Goal: Task Accomplishment & Management: Complete application form

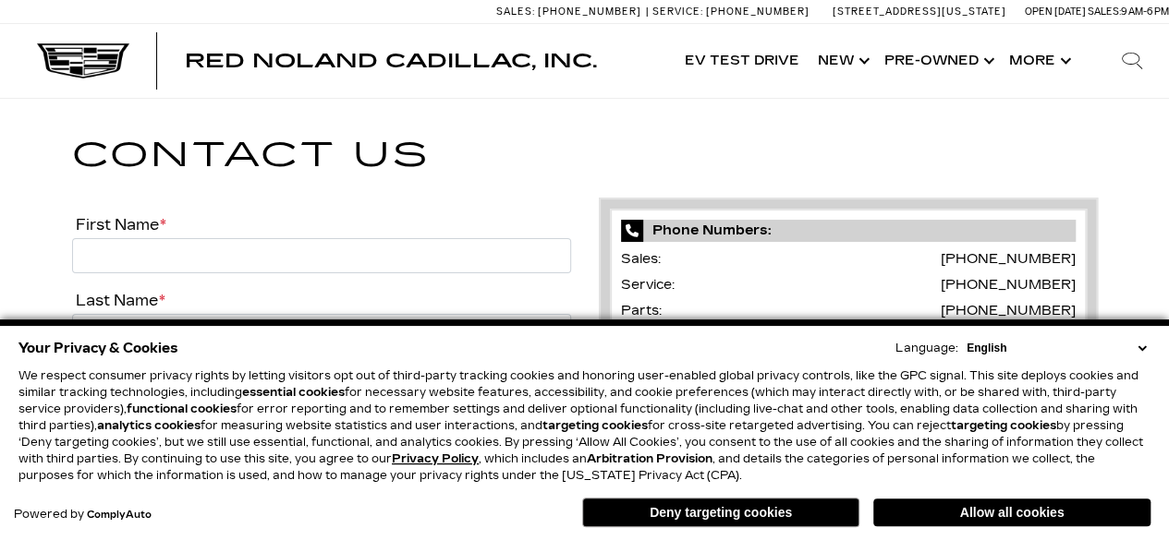
click at [724, 515] on button "Deny targeting cookies" at bounding box center [720, 513] width 277 height 30
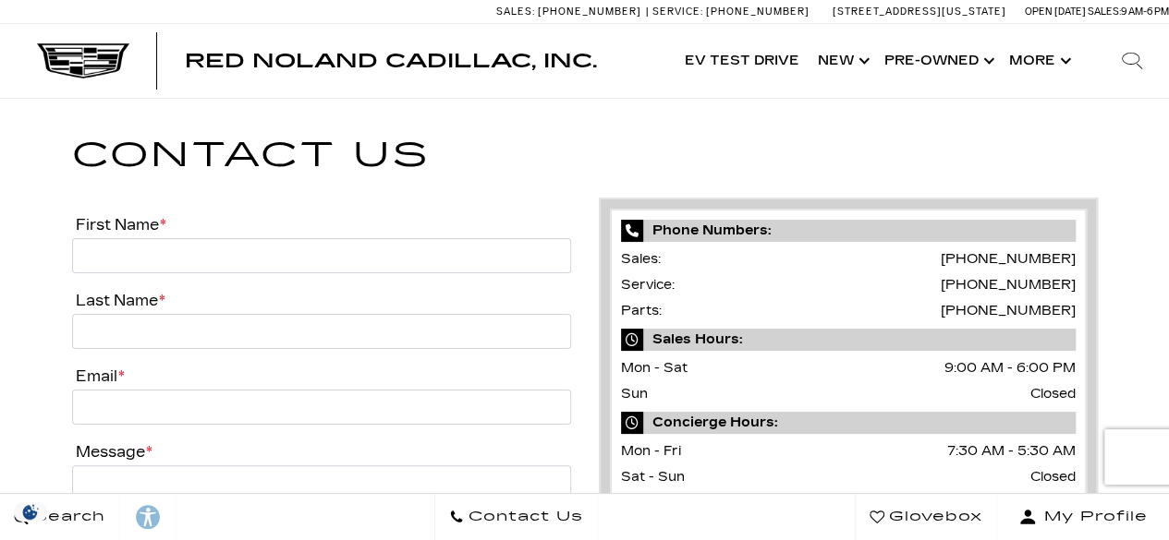
drag, startPoint x: 1177, startPoint y: 358, endPoint x: 1125, endPoint y: 16, distance: 345.7
click at [1034, 67] on button "Show More" at bounding box center [1038, 61] width 77 height 74
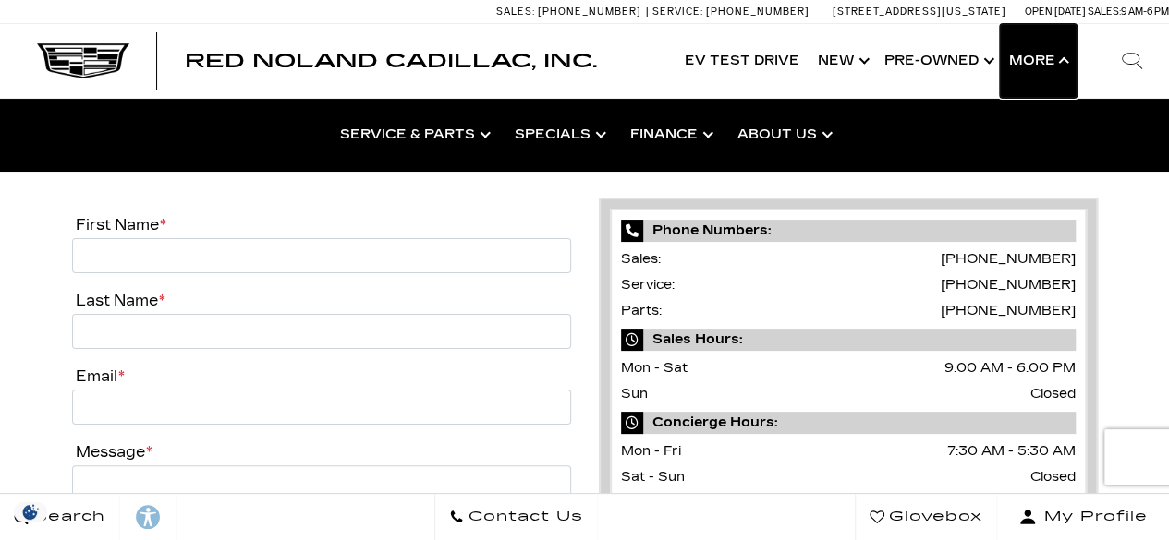
click at [1046, 62] on button "Show More" at bounding box center [1038, 61] width 77 height 74
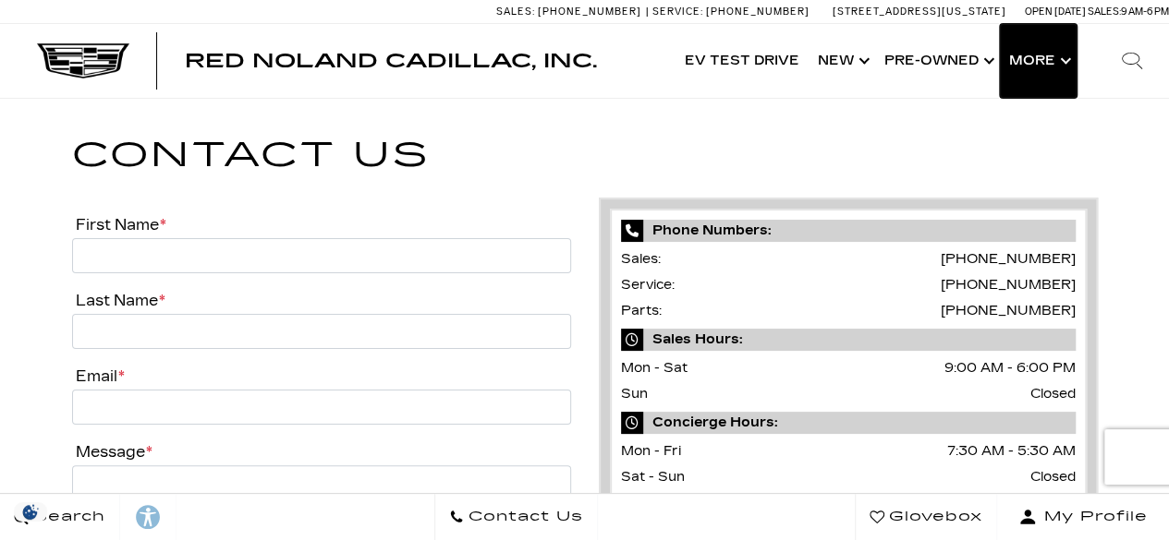
click at [1061, 56] on button "Show More" at bounding box center [1038, 61] width 77 height 74
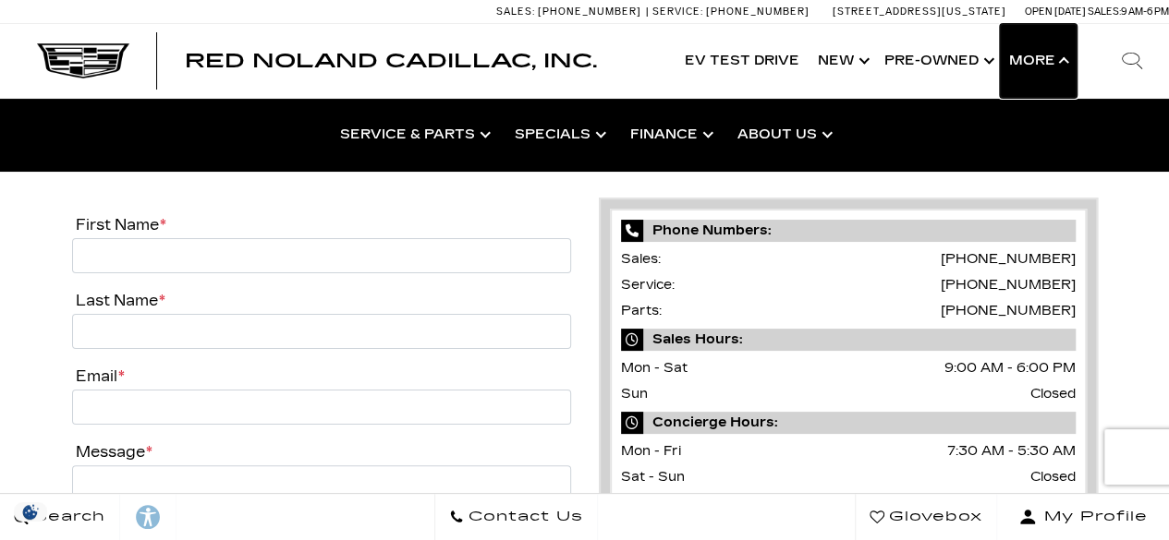
click at [1061, 56] on button "Show More" at bounding box center [1038, 61] width 77 height 74
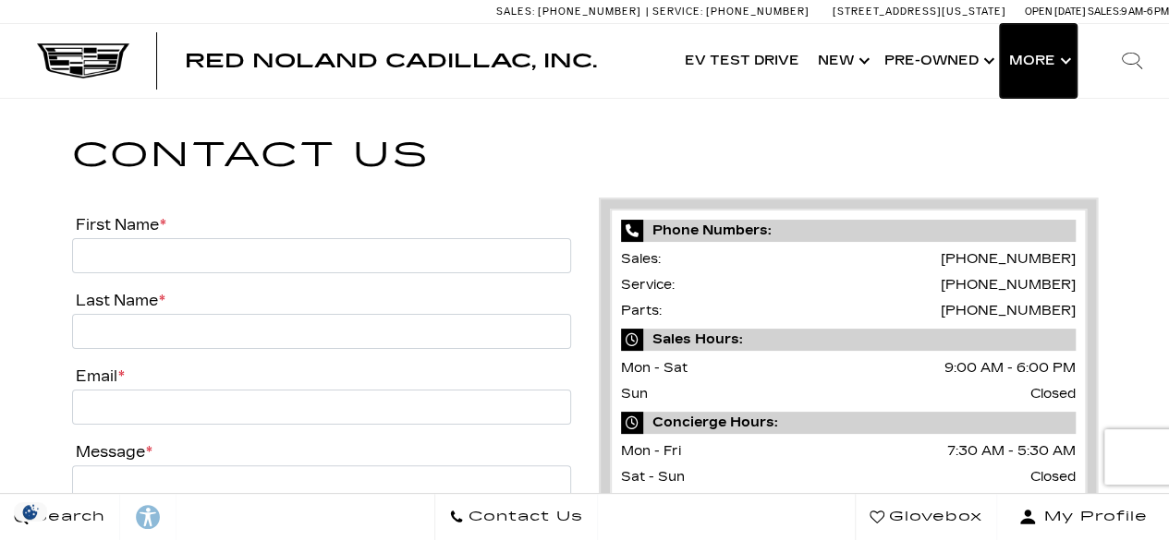
click at [1061, 56] on button "Show More" at bounding box center [1038, 61] width 77 height 74
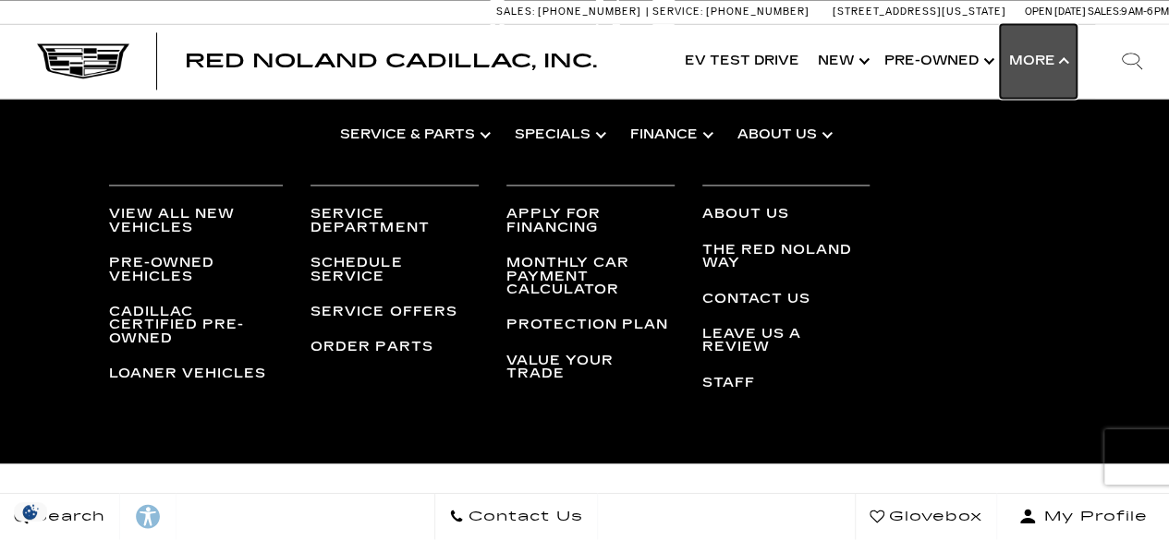
scroll to position [1369, 0]
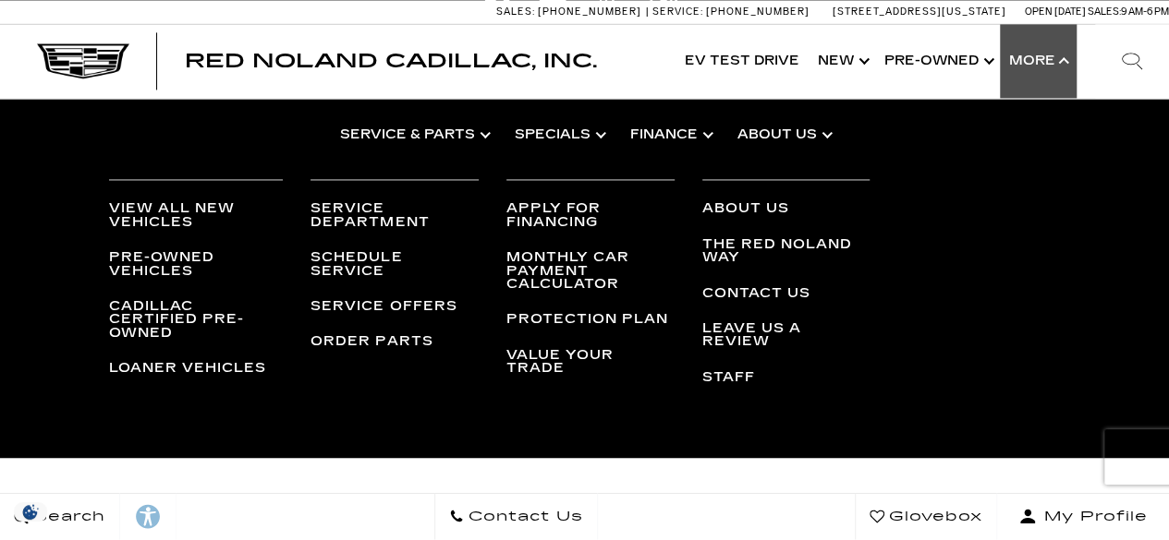
click at [715, 371] on link "Staff" at bounding box center [728, 378] width 53 height 16
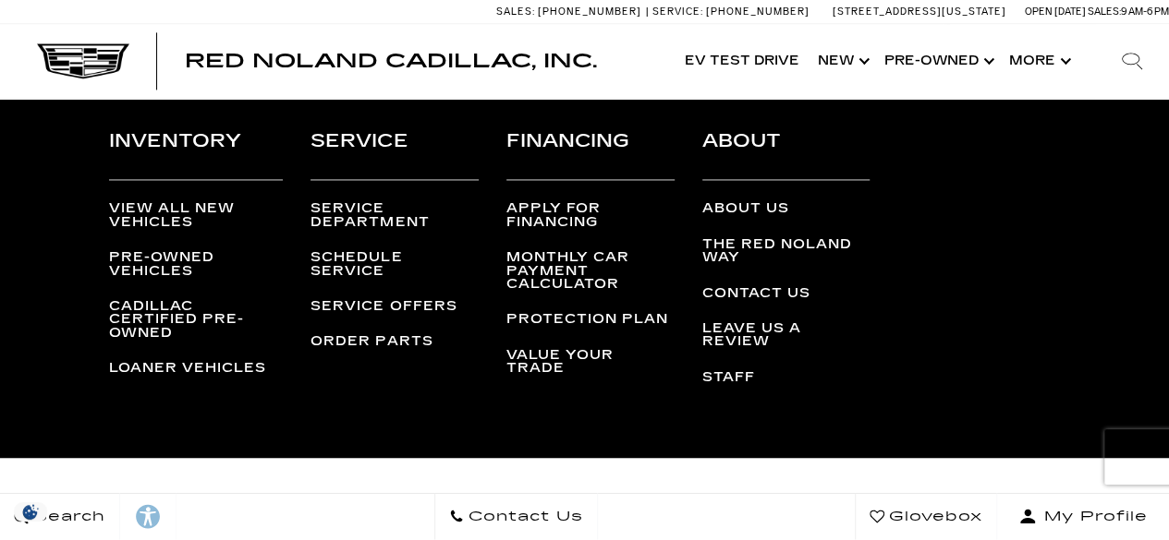
click at [1131, 49] on div at bounding box center [1132, 61] width 74 height 74
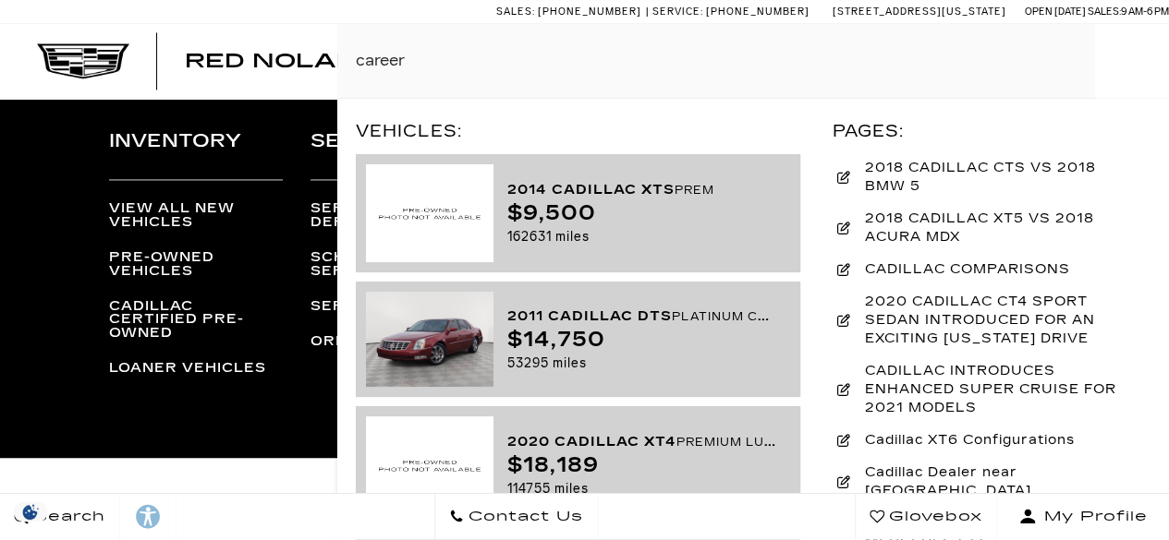
type input "careers"
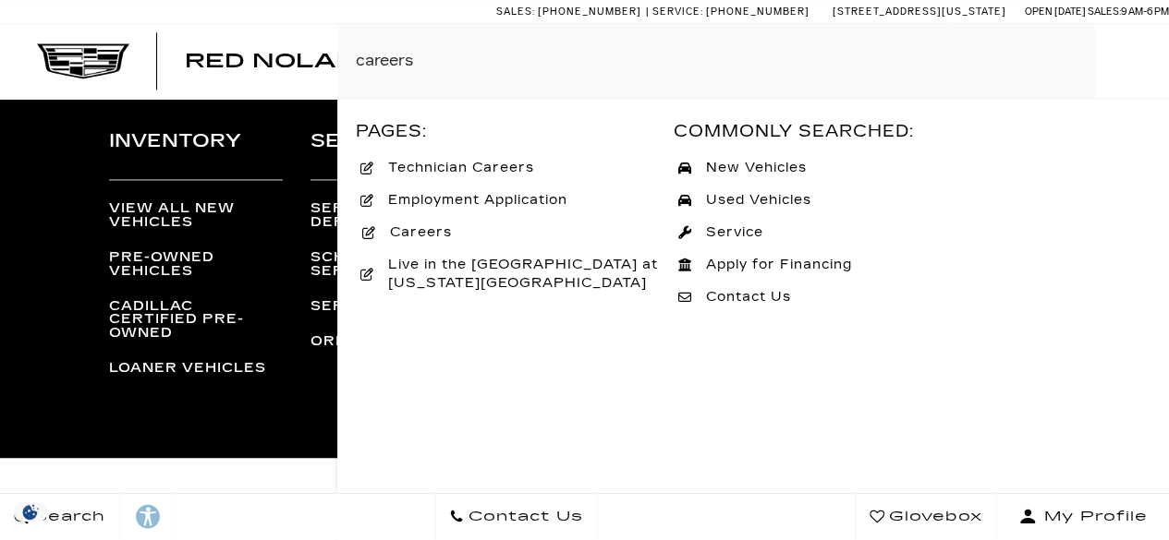
click at [415, 231] on span "Careers" at bounding box center [418, 233] width 85 height 18
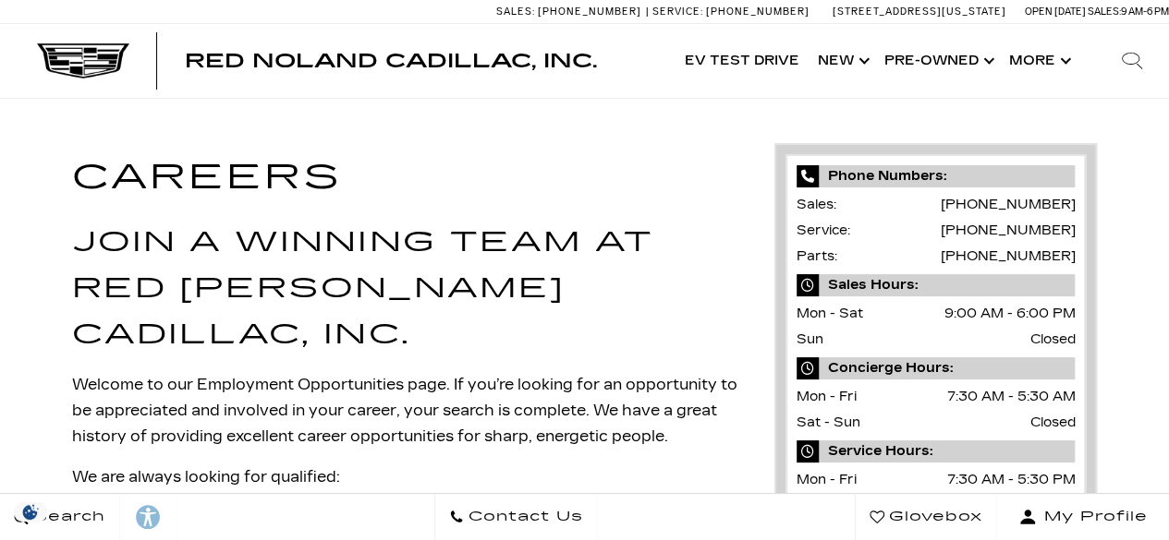
click at [30, 365] on div "Careers Join a Winning Team at Red [PERSON_NAME] Cadillac, Inc. Welcome to our …" at bounding box center [584, 412] width 1169 height 626
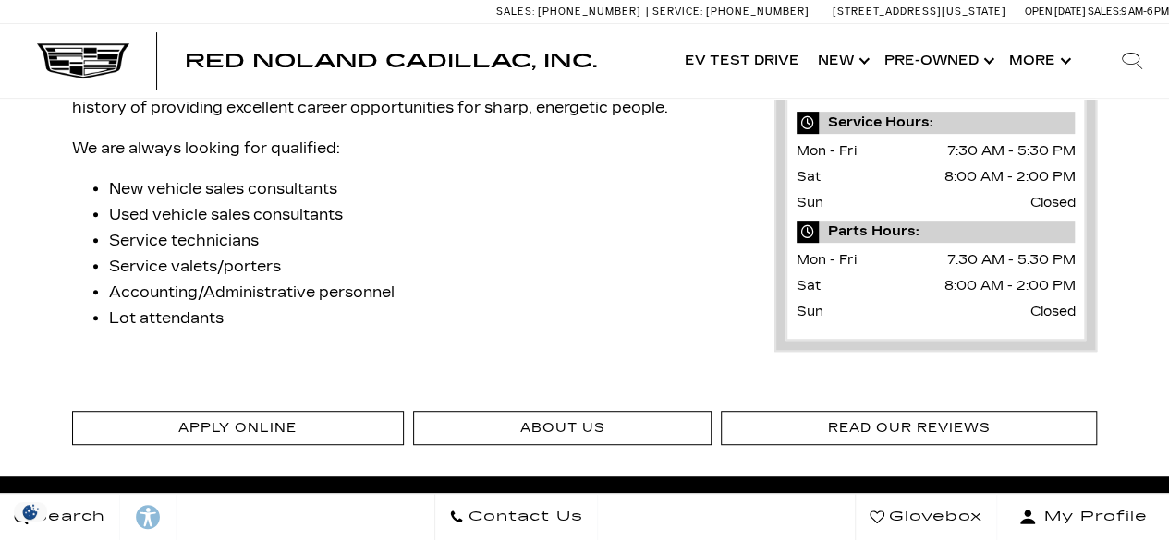
scroll to position [329, 0]
click at [47, 434] on div "Apply Online About Us Read Our Reviews" at bounding box center [584, 436] width 1169 height 80
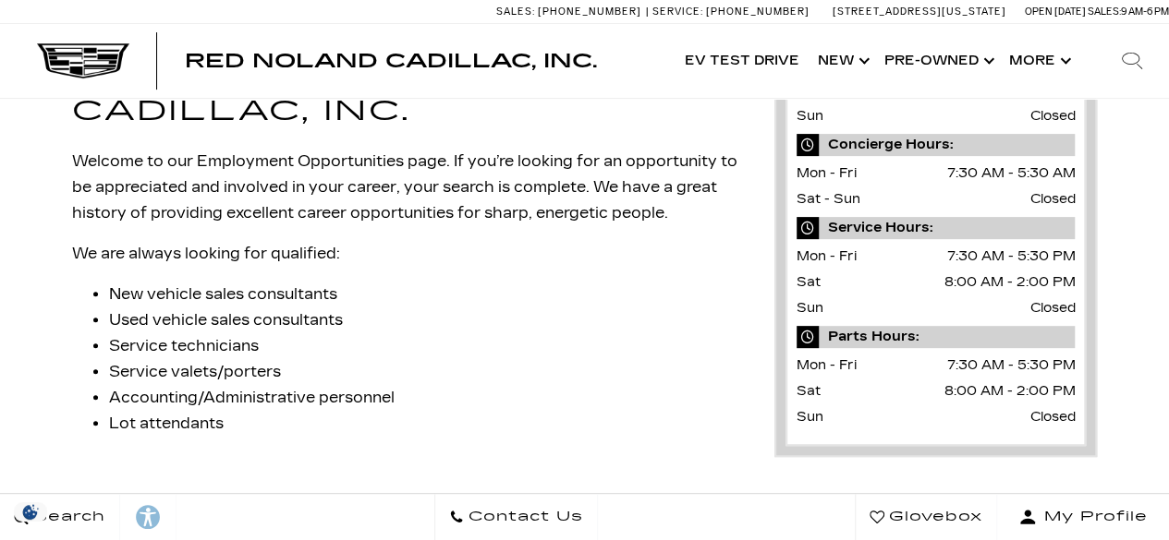
scroll to position [229, 0]
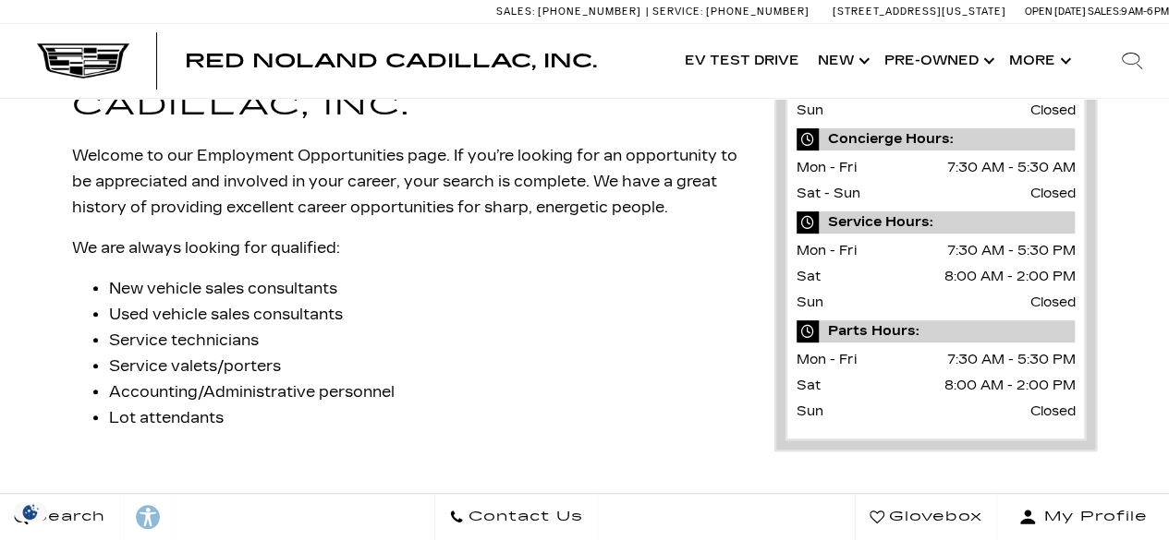
click at [83, 453] on div "Careers Join a Winning Team at Red Noland Cadillac, Inc. Welcome to our Employm…" at bounding box center [584, 183] width 1169 height 626
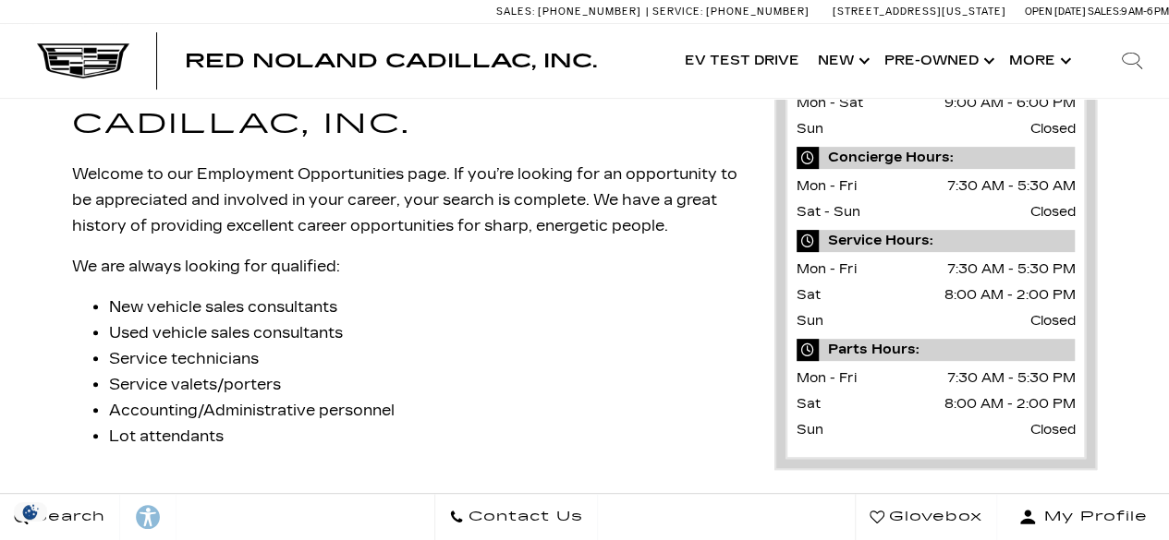
scroll to position [212, 0]
click at [54, 469] on div "Careers Join a Winning Team at Red Noland Cadillac, Inc. Welcome to our Employm…" at bounding box center [584, 200] width 1169 height 626
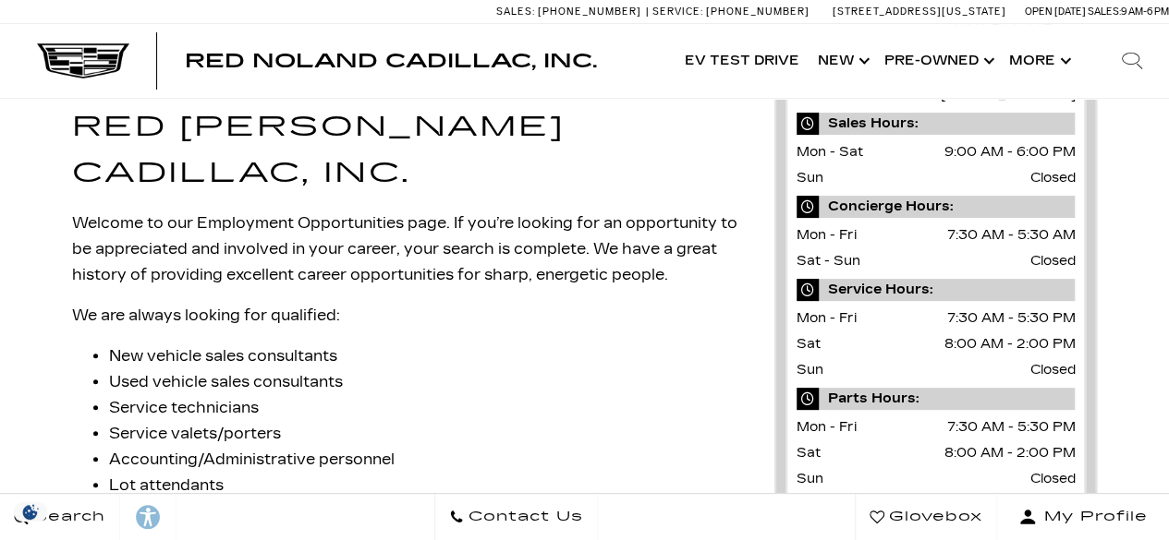
scroll to position [0, 0]
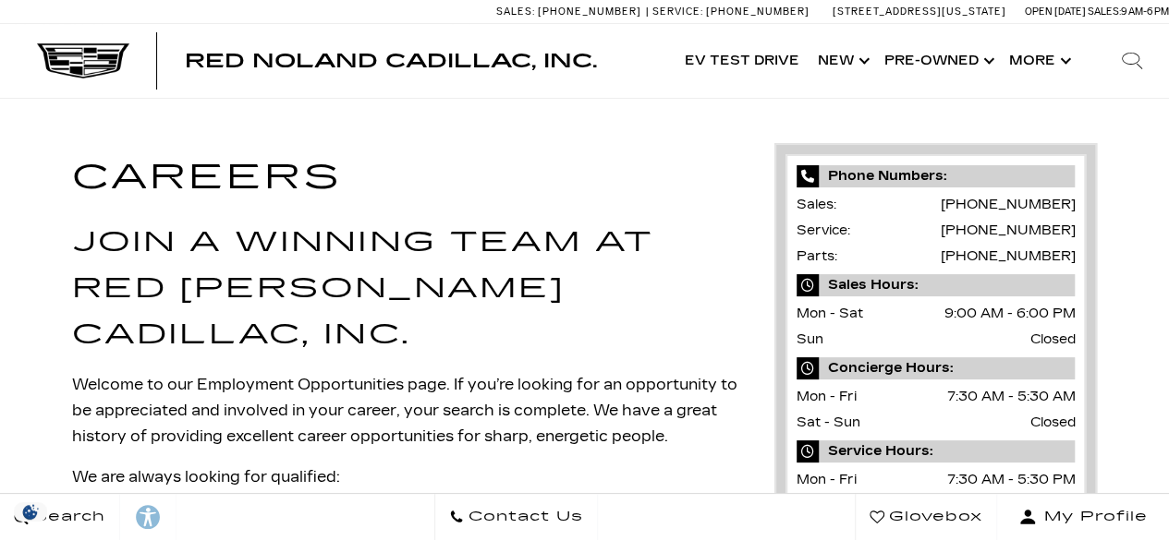
click at [415, 231] on h2 "Join a Winning Team at Red Noland Cadillac, Inc." at bounding box center [409, 289] width 674 height 138
